Goal: Task Accomplishment & Management: Complete application form

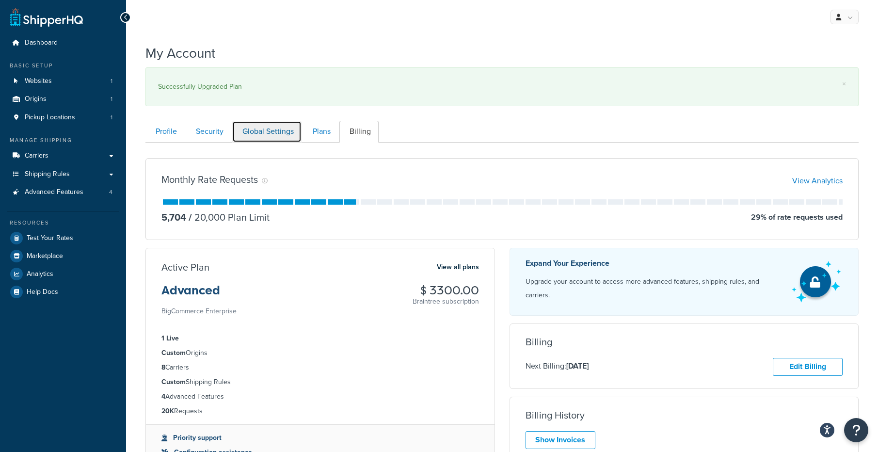
click at [275, 135] on link "Global Settings" at bounding box center [266, 132] width 69 height 22
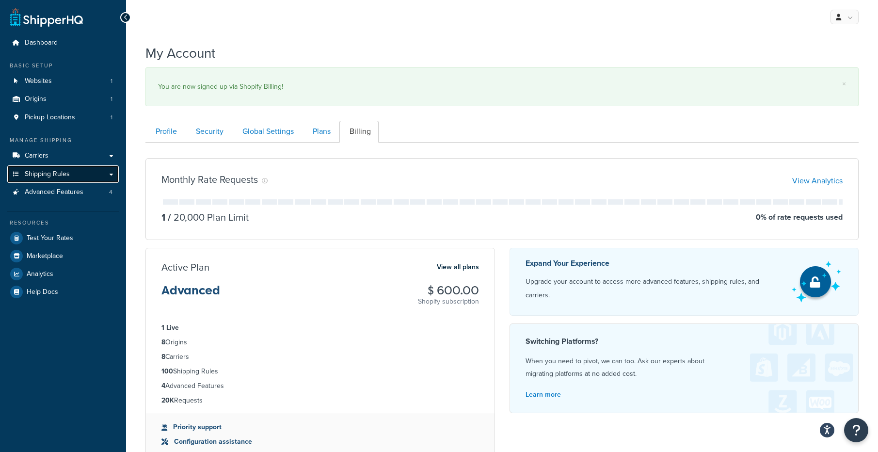
click at [82, 177] on link "Shipping Rules" at bounding box center [63, 174] width 112 height 18
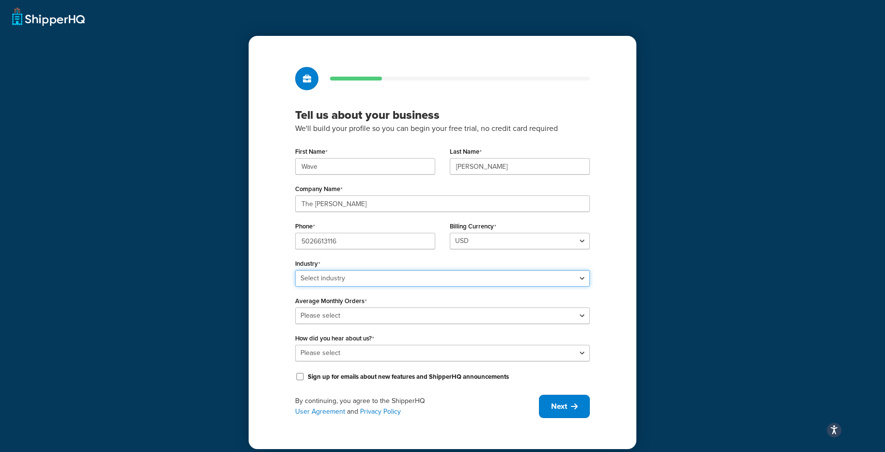
click at [404, 279] on select "Select industry Automotive Adult Agriculture Alcohol, Tobacco & CBD Arts & Craf…" at bounding box center [442, 278] width 295 height 16
click at [295, 270] on select "Select industry Automotive Adult Agriculture Alcohol, Tobacco & CBD Arts & Craf…" at bounding box center [442, 278] width 295 height 16
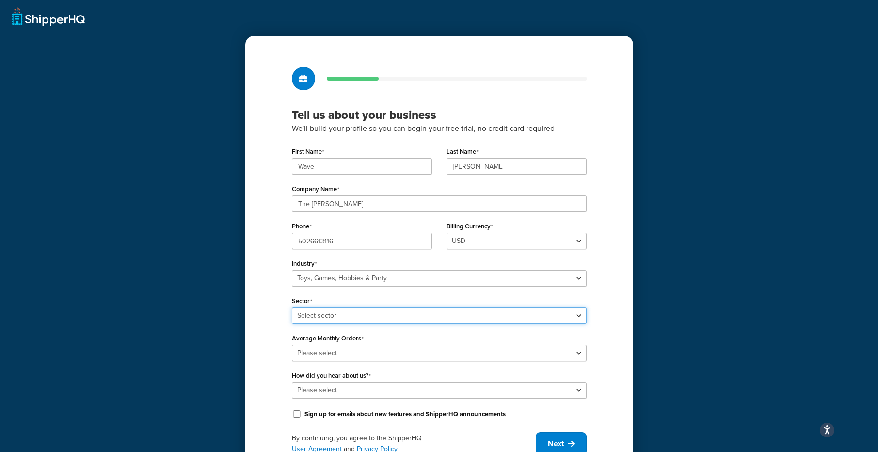
click at [418, 315] on select "Select sector Books Collectibles Computer Games Construction Toys Gambling Game…" at bounding box center [439, 315] width 295 height 16
click at [372, 276] on select "Select industry Automotive Adult Agriculture Alcohol, Tobacco & CBD Arts & Craf…" at bounding box center [439, 278] width 295 height 16
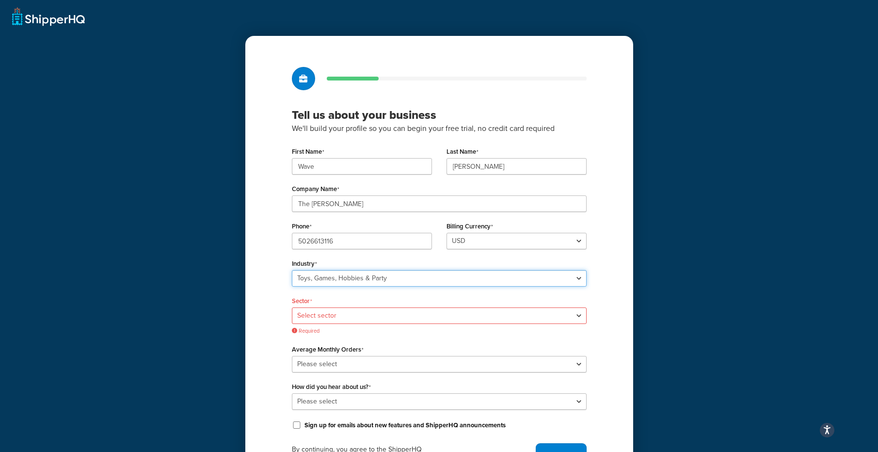
select select "25"
click at [295, 270] on select "Select industry Automotive Adult Agriculture Alcohol, Tobacco & CBD Arts & Craf…" at bounding box center [439, 278] width 295 height 16
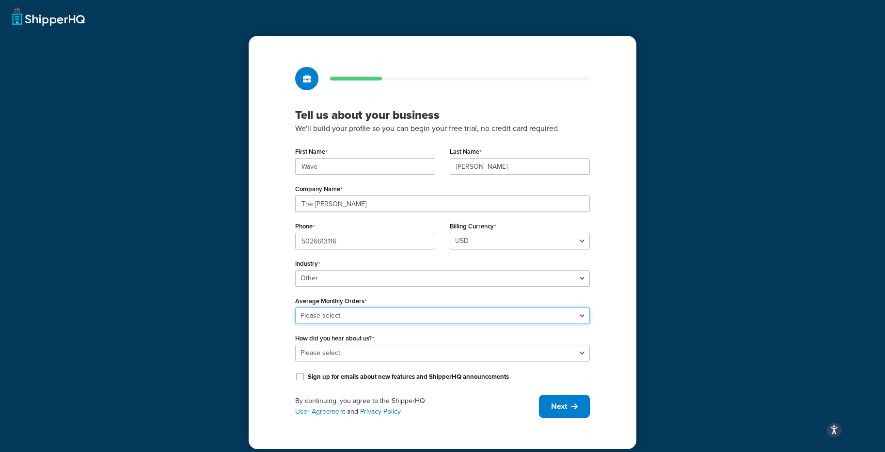
click at [392, 314] on select "Please select 0-500 501-1,000 1,001-10,000 10,001-20,000 Over 20,000" at bounding box center [442, 315] width 295 height 16
select select "3"
click at [295, 307] on select "Please select 0-500 501-1,000 1,001-10,000 10,001-20,000 Over 20,000" at bounding box center [442, 315] width 295 height 16
click at [384, 351] on select "Please select Online Search App Store or Marketplace Listing Referred by Agency…" at bounding box center [442, 353] width 295 height 16
select select "10"
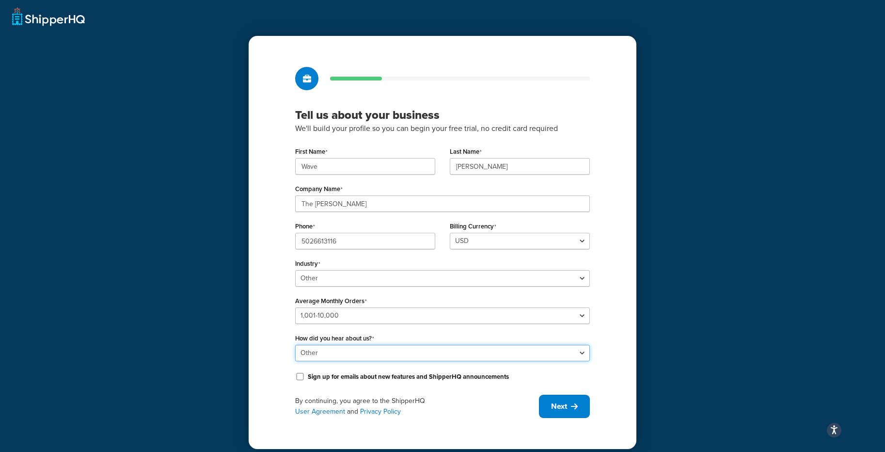
click at [295, 345] on select "Please select Online Search App Store or Marketplace Listing Referred by Agency…" at bounding box center [442, 353] width 295 height 16
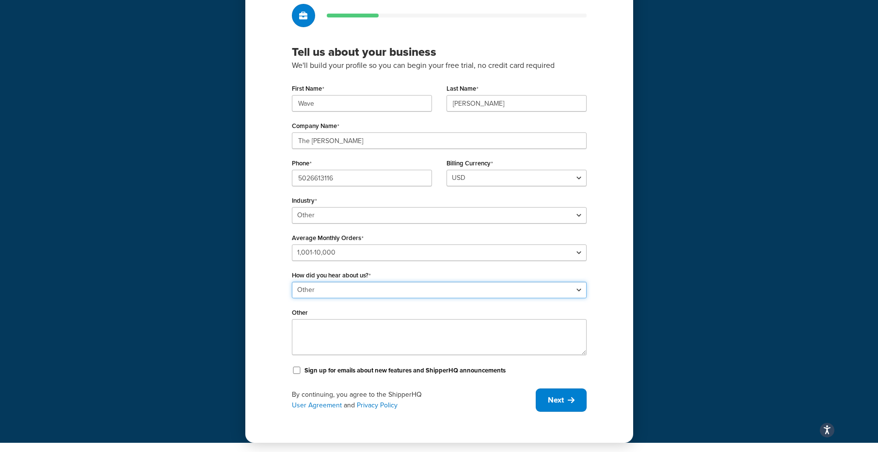
scroll to position [64, 0]
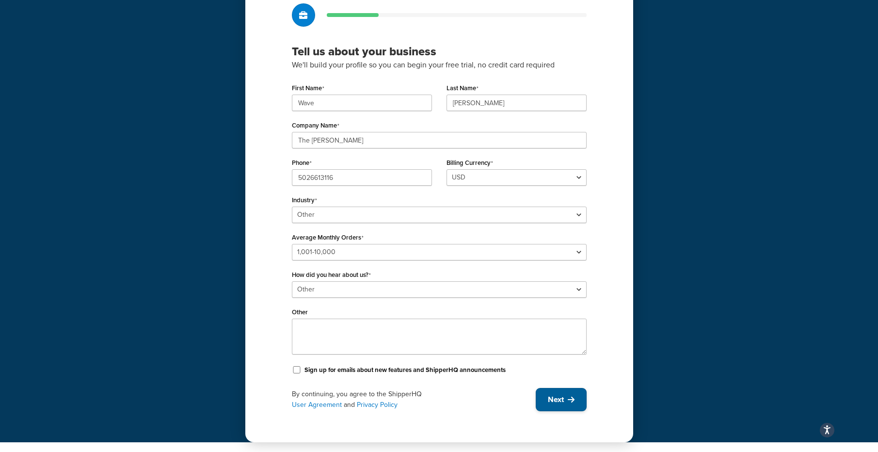
click at [554, 394] on span "Next" at bounding box center [556, 399] width 16 height 11
select select "17"
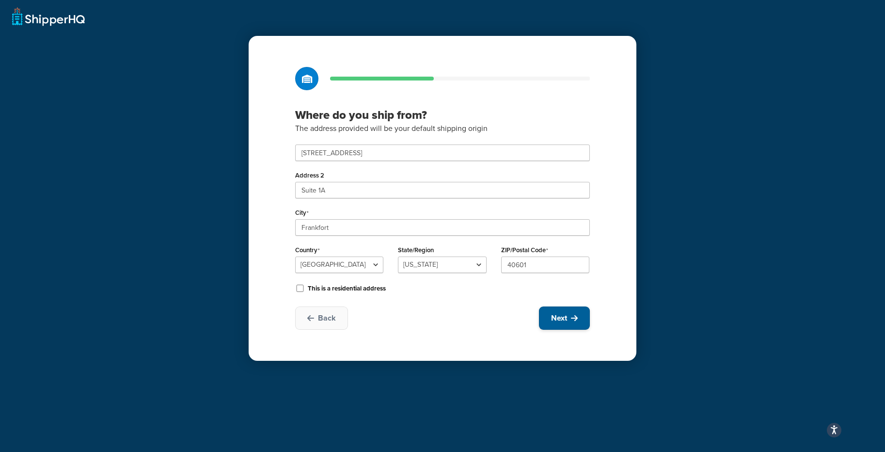
click at [556, 320] on span "Next" at bounding box center [559, 318] width 16 height 11
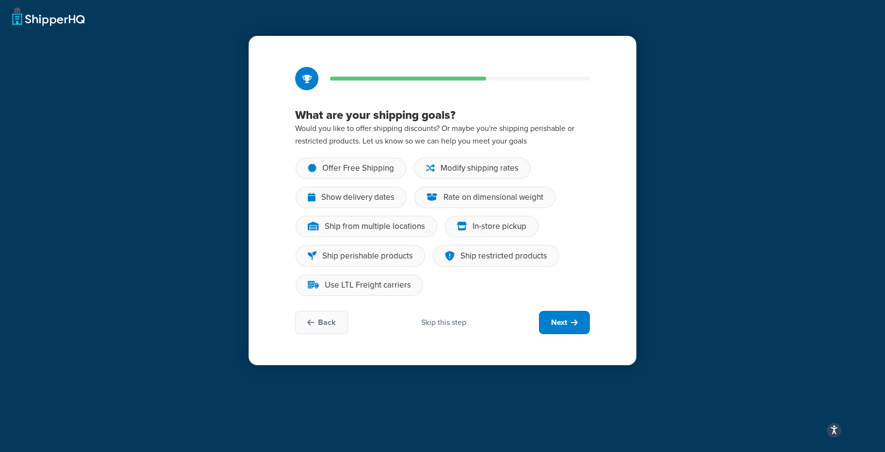
click at [448, 321] on div "Skip this step" at bounding box center [443, 322] width 45 height 11
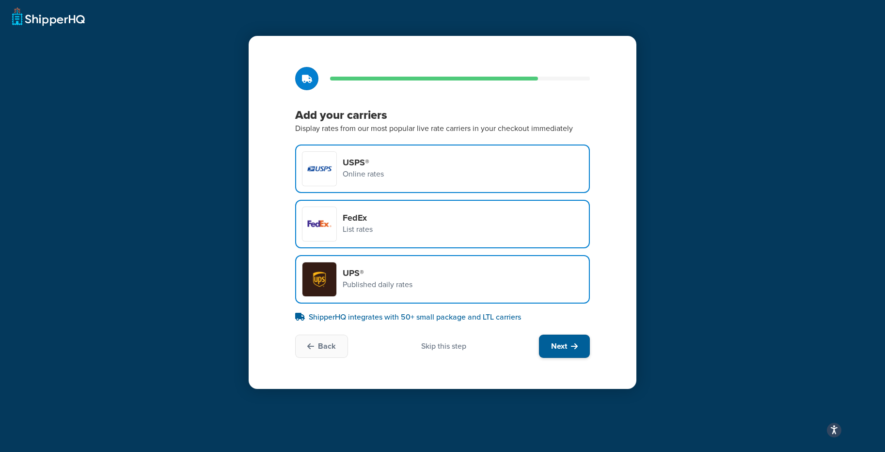
click at [564, 348] on span "Next" at bounding box center [559, 346] width 16 height 11
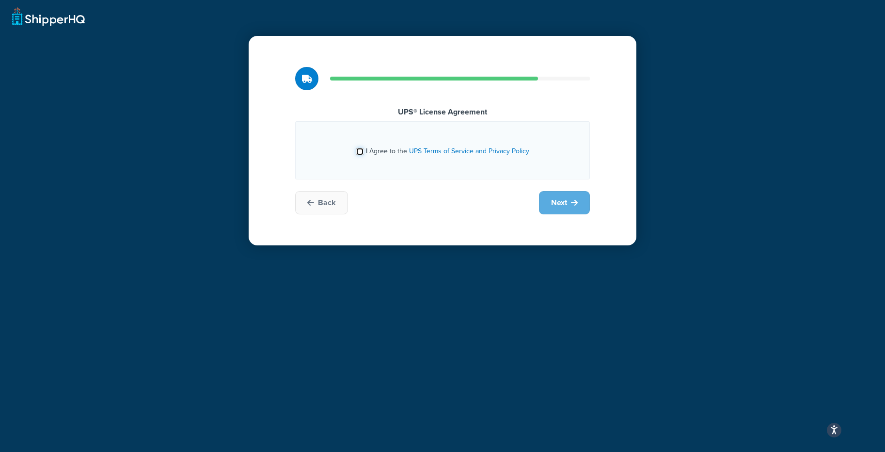
click at [359, 153] on input "I Agree to the UPS Terms of Service and Privacy Policy" at bounding box center [359, 151] width 7 height 7
checkbox input "true"
click at [559, 201] on span "Next" at bounding box center [559, 202] width 16 height 11
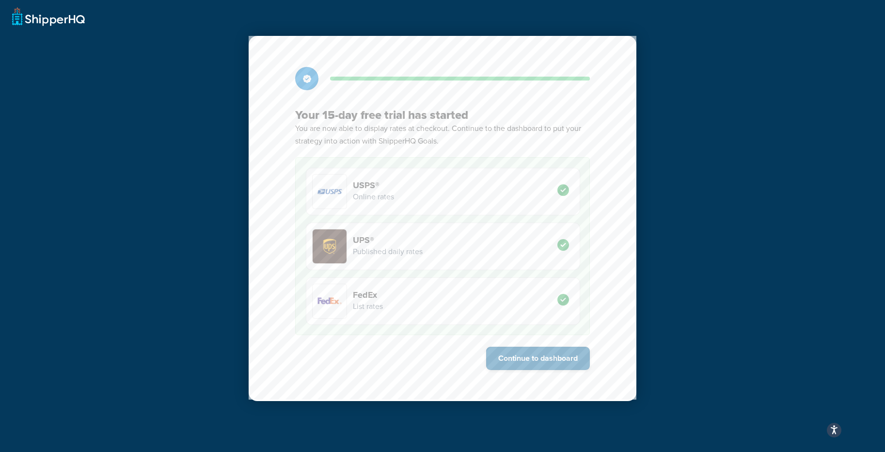
click at [533, 352] on button "Continue to dashboard" at bounding box center [538, 358] width 104 height 23
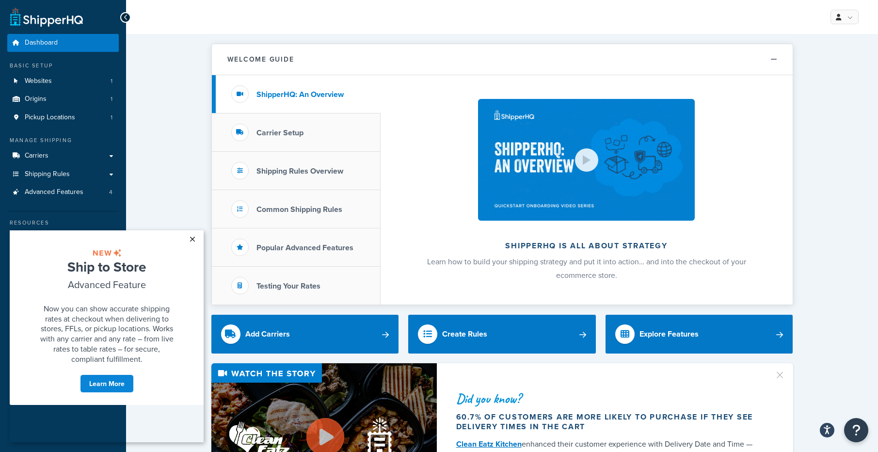
click at [191, 239] on link "×" at bounding box center [192, 238] width 17 height 17
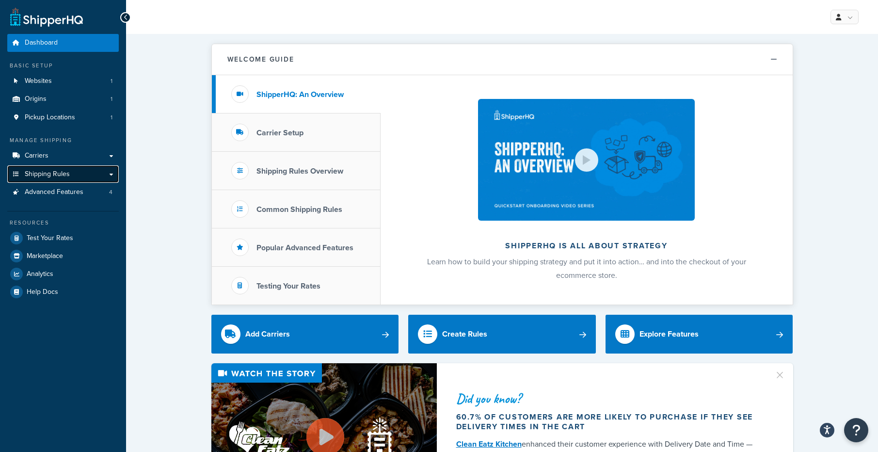
click at [86, 175] on link "Shipping Rules" at bounding box center [63, 174] width 112 height 18
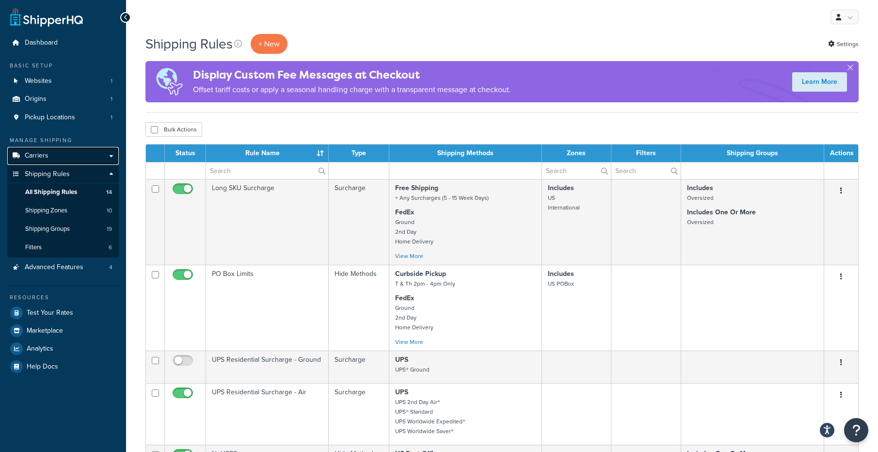
click at [65, 154] on link "Carriers" at bounding box center [63, 156] width 112 height 18
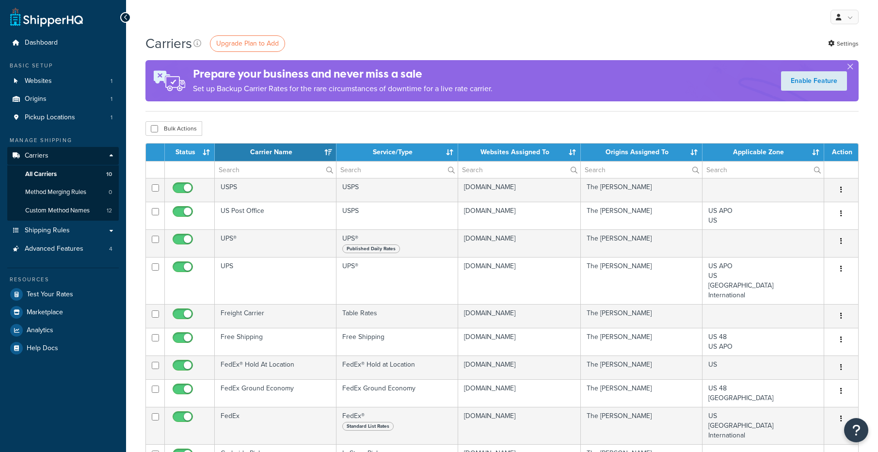
select select "15"
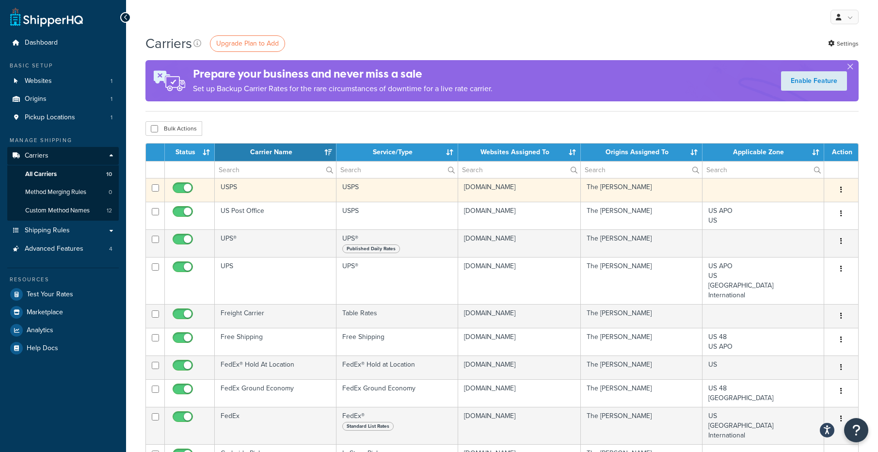
click at [840, 188] on icon "button" at bounding box center [841, 189] width 2 height 7
click at [792, 207] on link "Edit" at bounding box center [802, 210] width 77 height 20
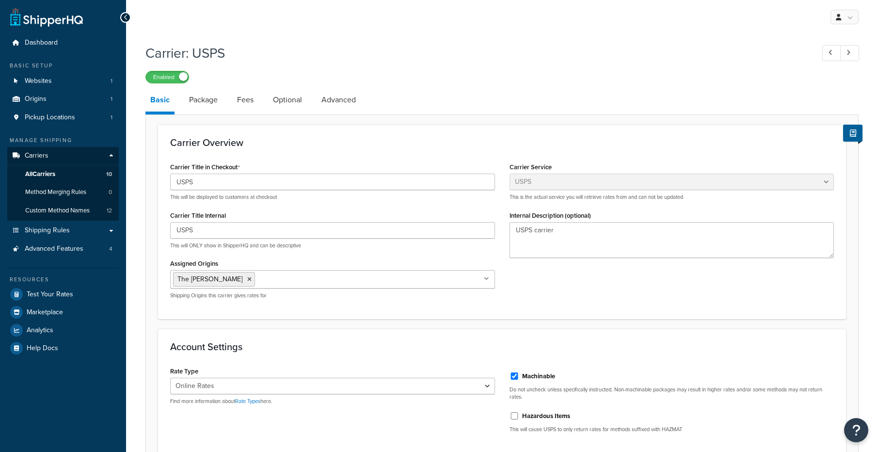
select select "usps"
select select "ONLINE"
click at [204, 100] on link "Package" at bounding box center [203, 99] width 38 height 23
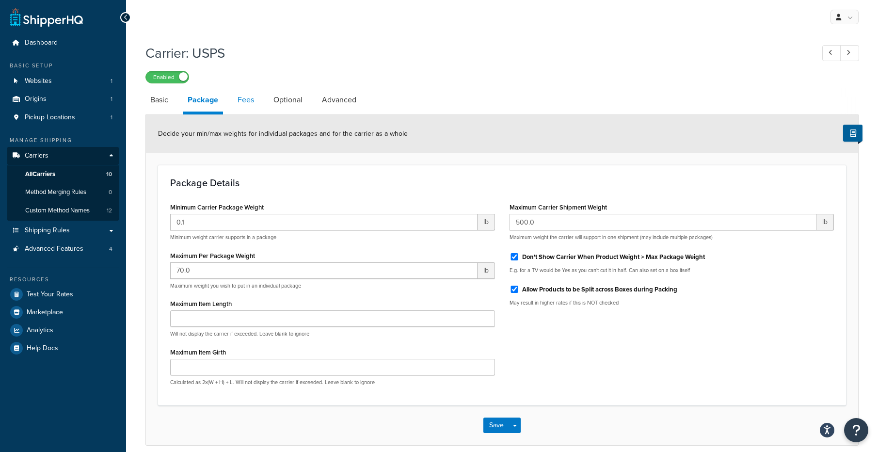
click at [244, 98] on link "Fees" at bounding box center [246, 99] width 26 height 23
select select "AFTER"
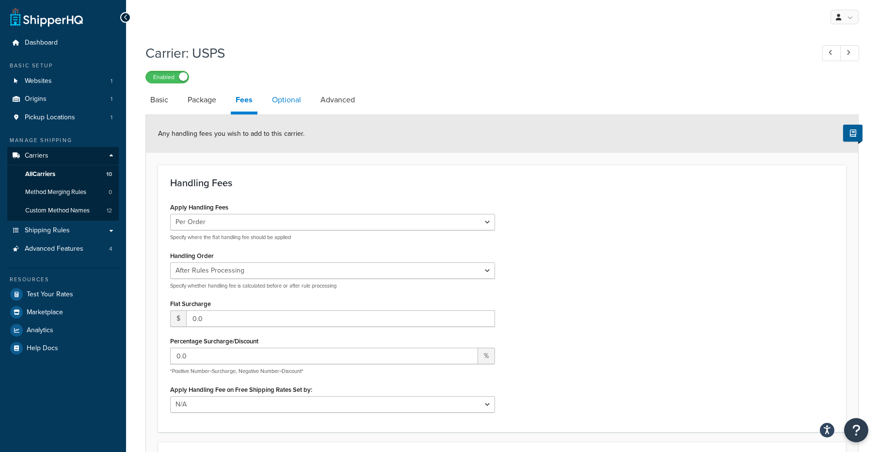
click at [279, 97] on link "Optional" at bounding box center [286, 99] width 39 height 23
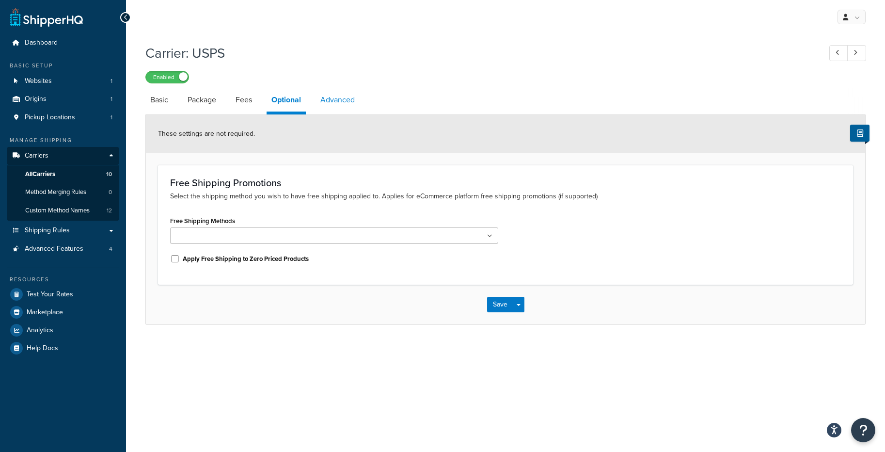
click at [343, 96] on link "Advanced" at bounding box center [338, 99] width 44 height 23
select select "false"
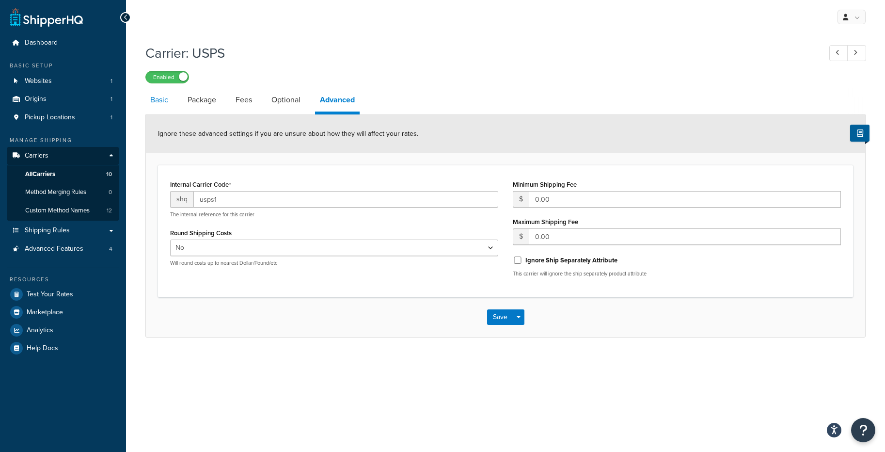
click at [159, 97] on link "Basic" at bounding box center [159, 99] width 28 height 23
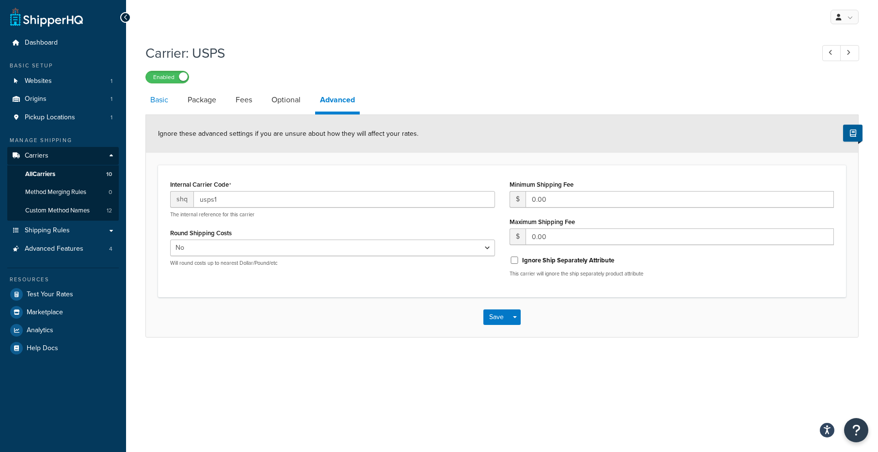
select select "usps"
select select "ONLINE"
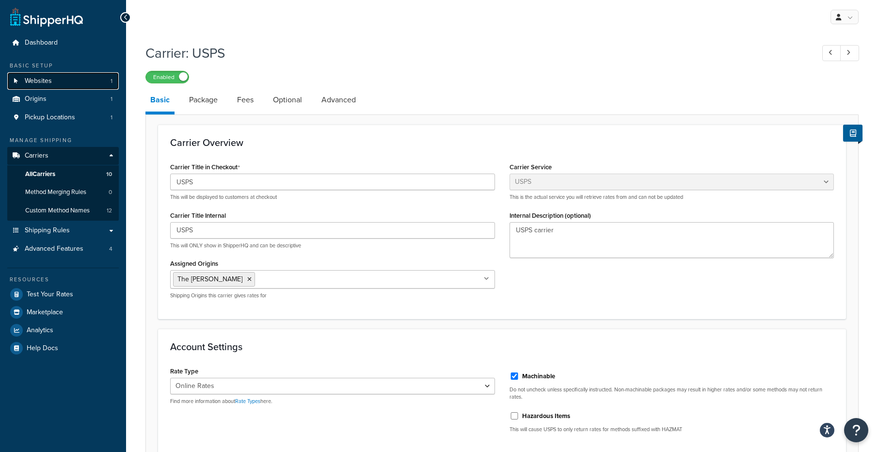
click at [34, 83] on span "Websites" at bounding box center [38, 81] width 27 height 8
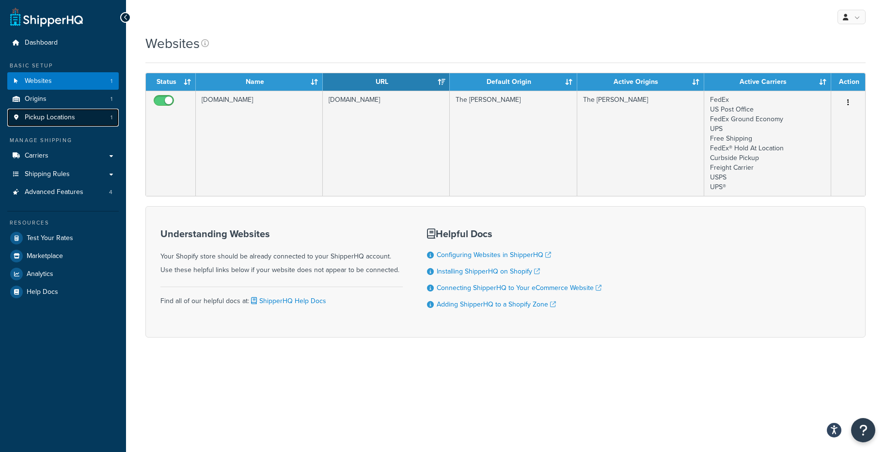
click at [34, 118] on span "Pickup Locations" at bounding box center [50, 117] width 50 height 8
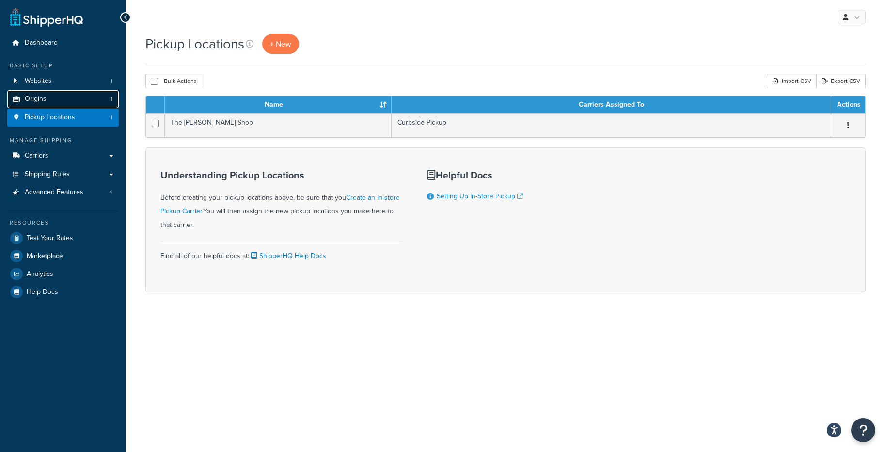
click at [32, 101] on span "Origins" at bounding box center [36, 99] width 22 height 8
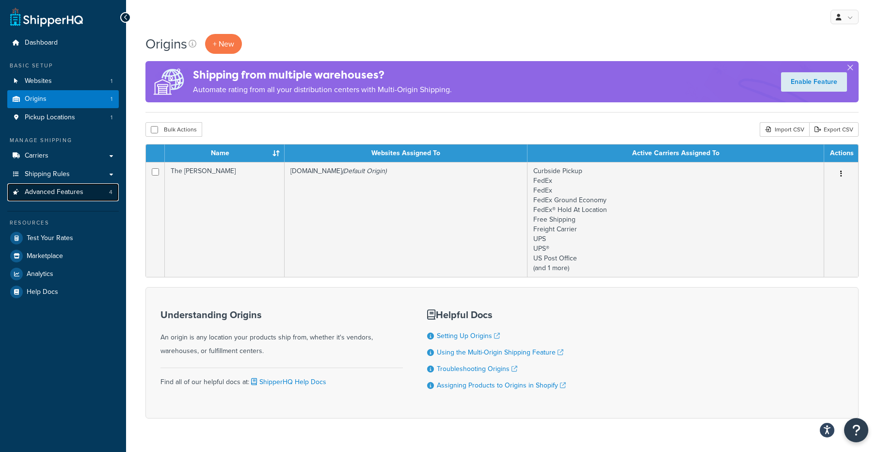
click at [38, 192] on span "Advanced Features" at bounding box center [54, 192] width 59 height 8
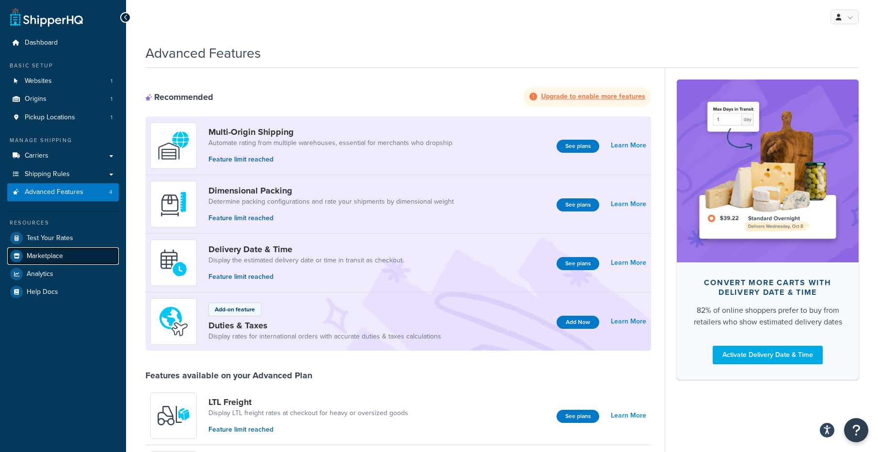
click at [46, 252] on span "Marketplace" at bounding box center [45, 256] width 36 height 8
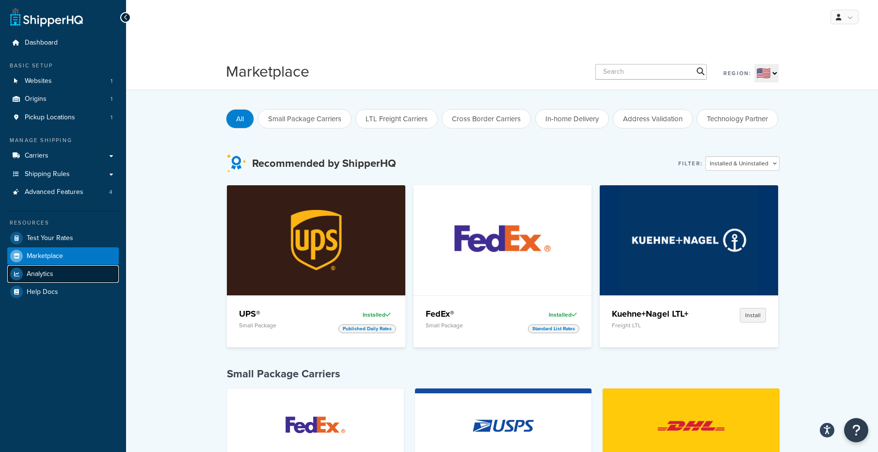
click at [38, 272] on span "Analytics" at bounding box center [40, 274] width 27 height 8
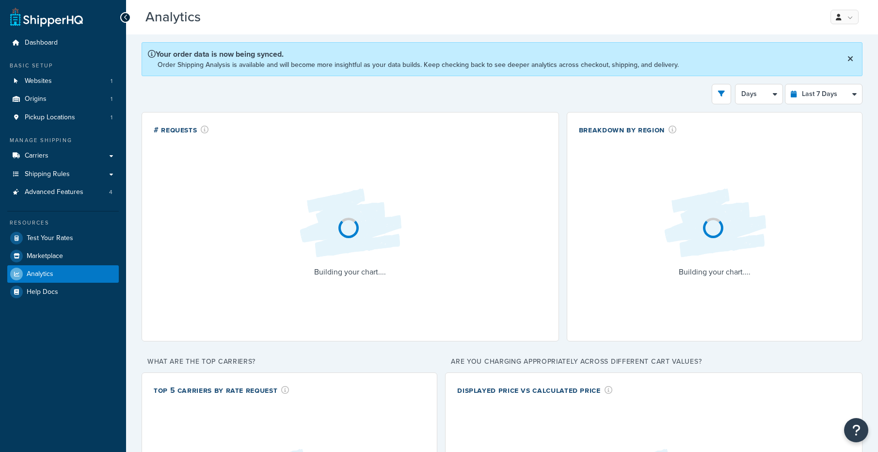
select select "last_7_days"
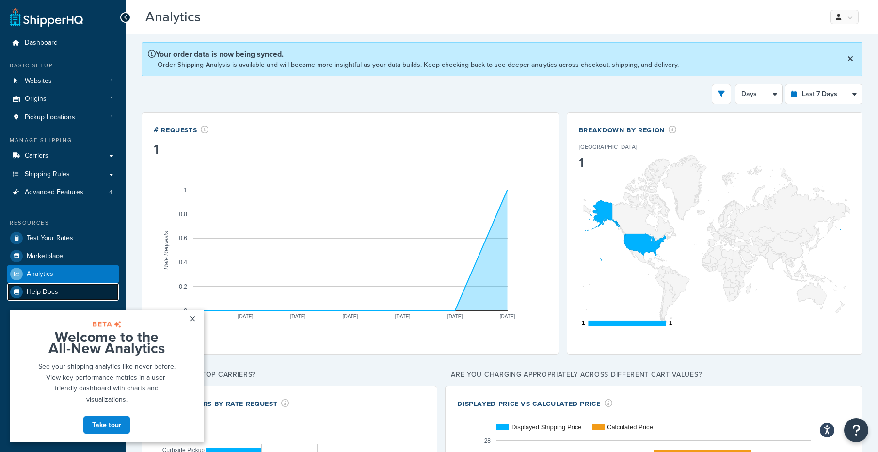
click at [35, 291] on span "Help Docs" at bounding box center [43, 292] width 32 height 8
